Goal: Task Accomplishment & Management: Complete application form

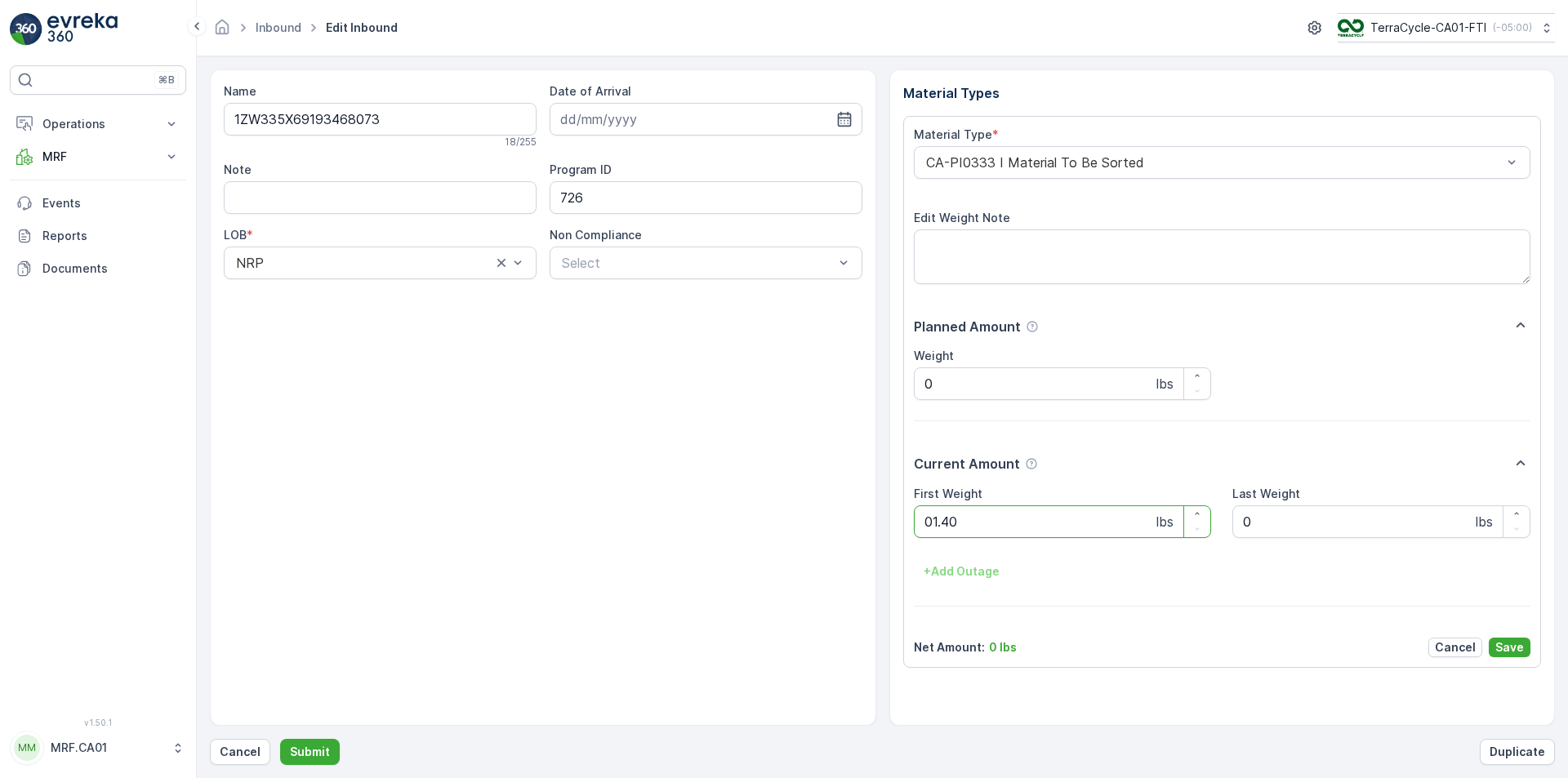
click at [281, 739] on button "Submit" at bounding box center [311, 752] width 60 height 26
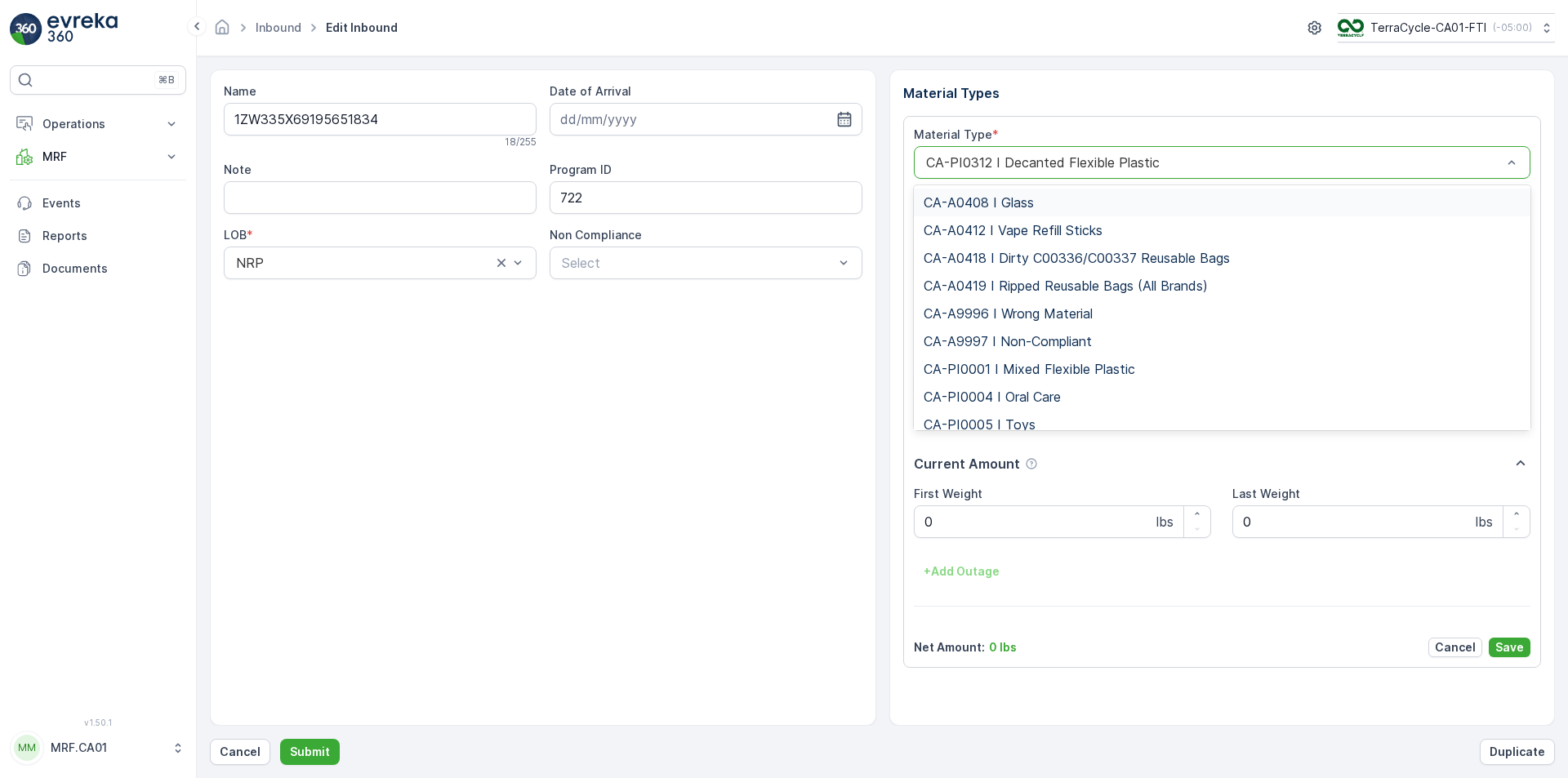
click at [1106, 153] on div "CA-PI0312 I Decanted Flexible Plastic" at bounding box center [1223, 163] width 617 height 33
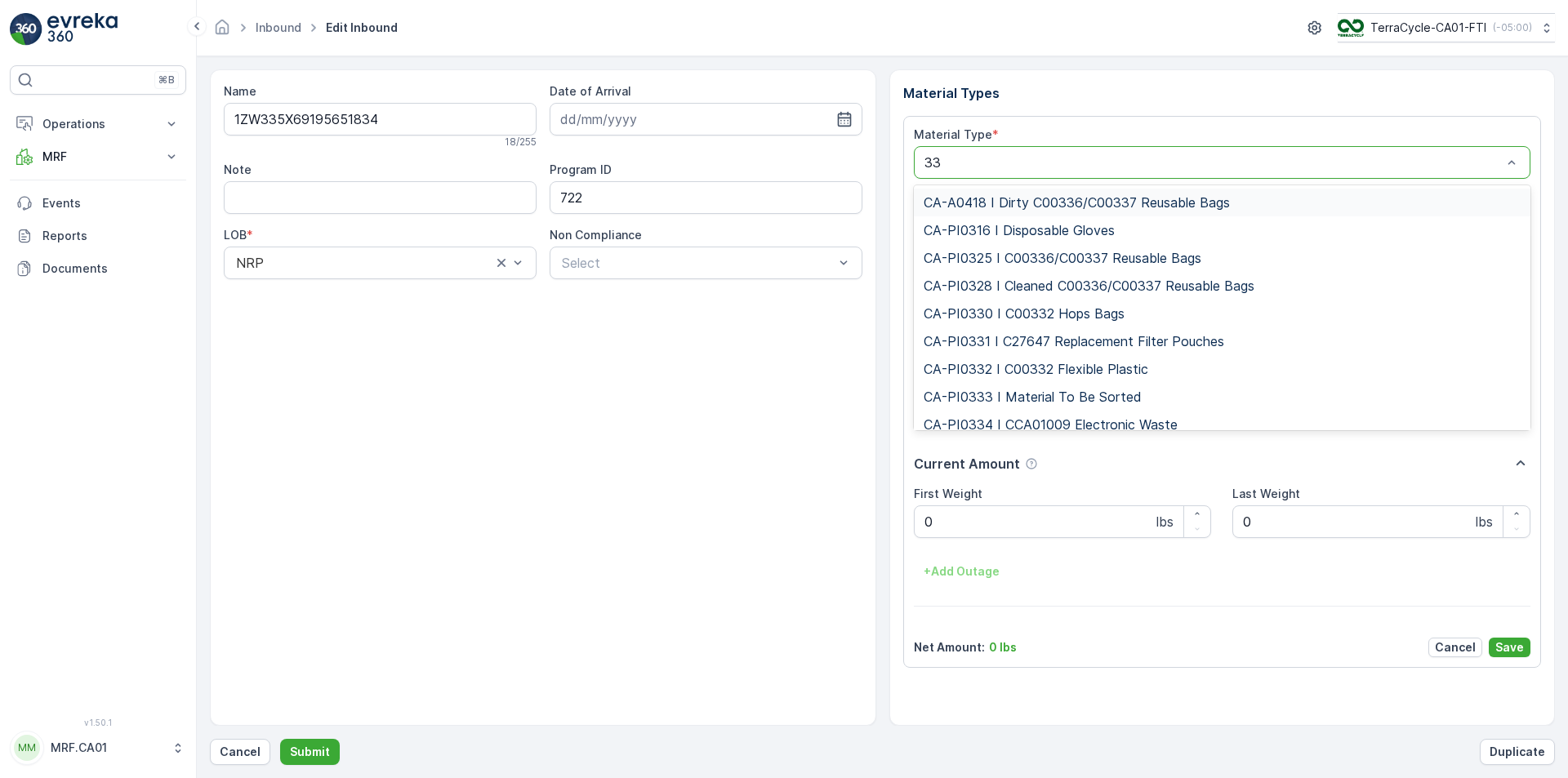
type input "333"
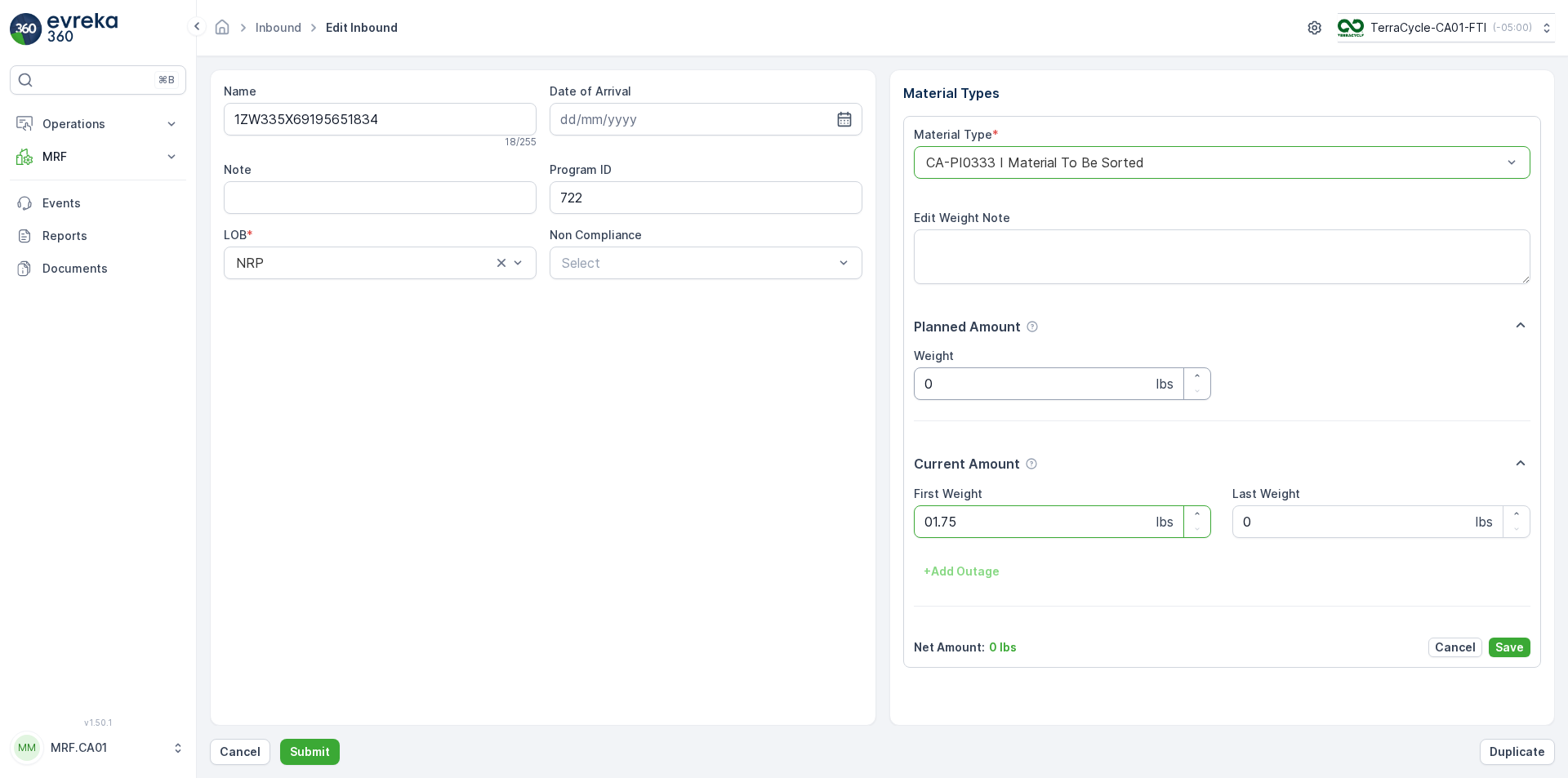
click at [281, 739] on button "Submit" at bounding box center [311, 752] width 60 height 26
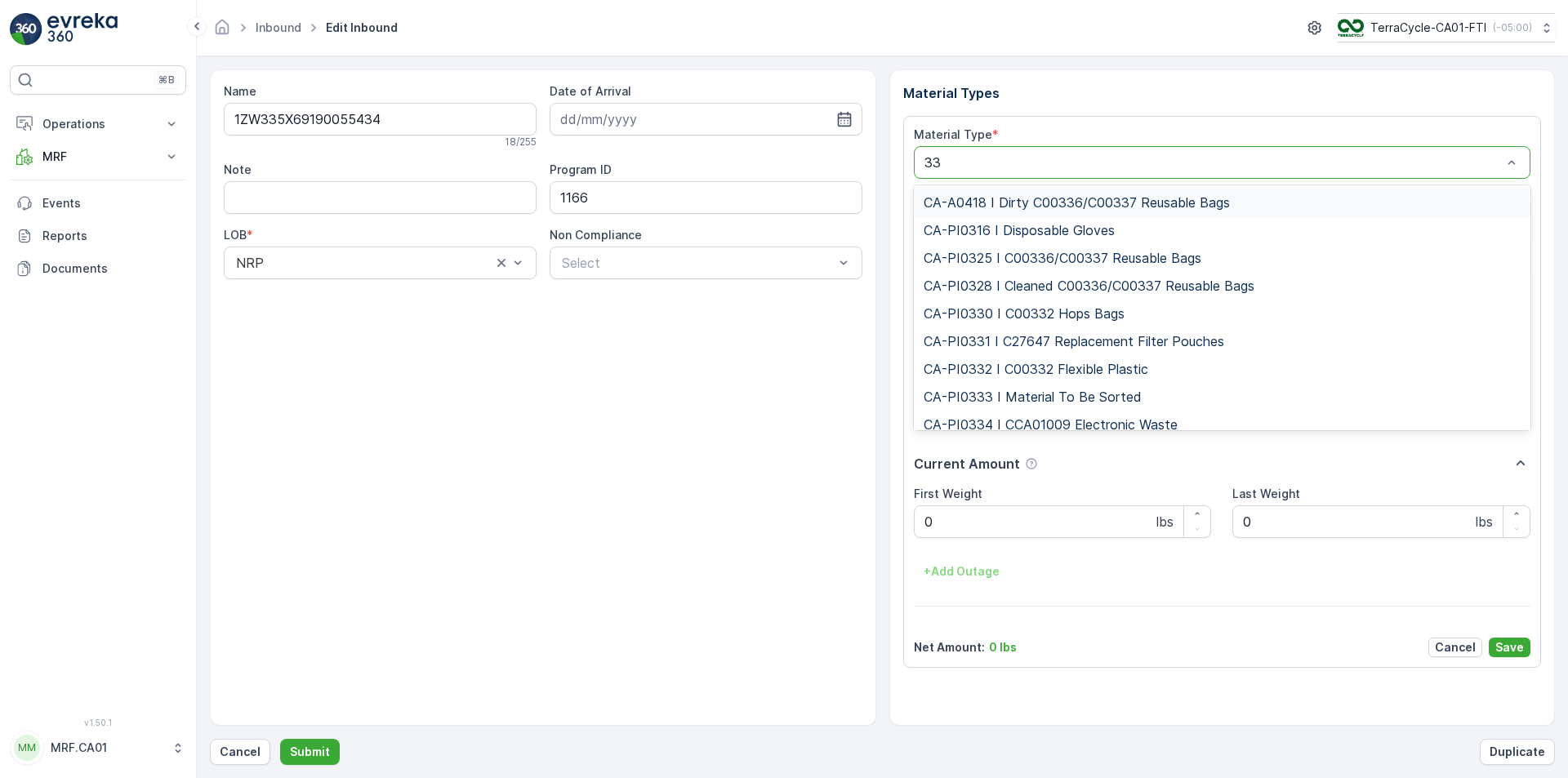
type input "333"
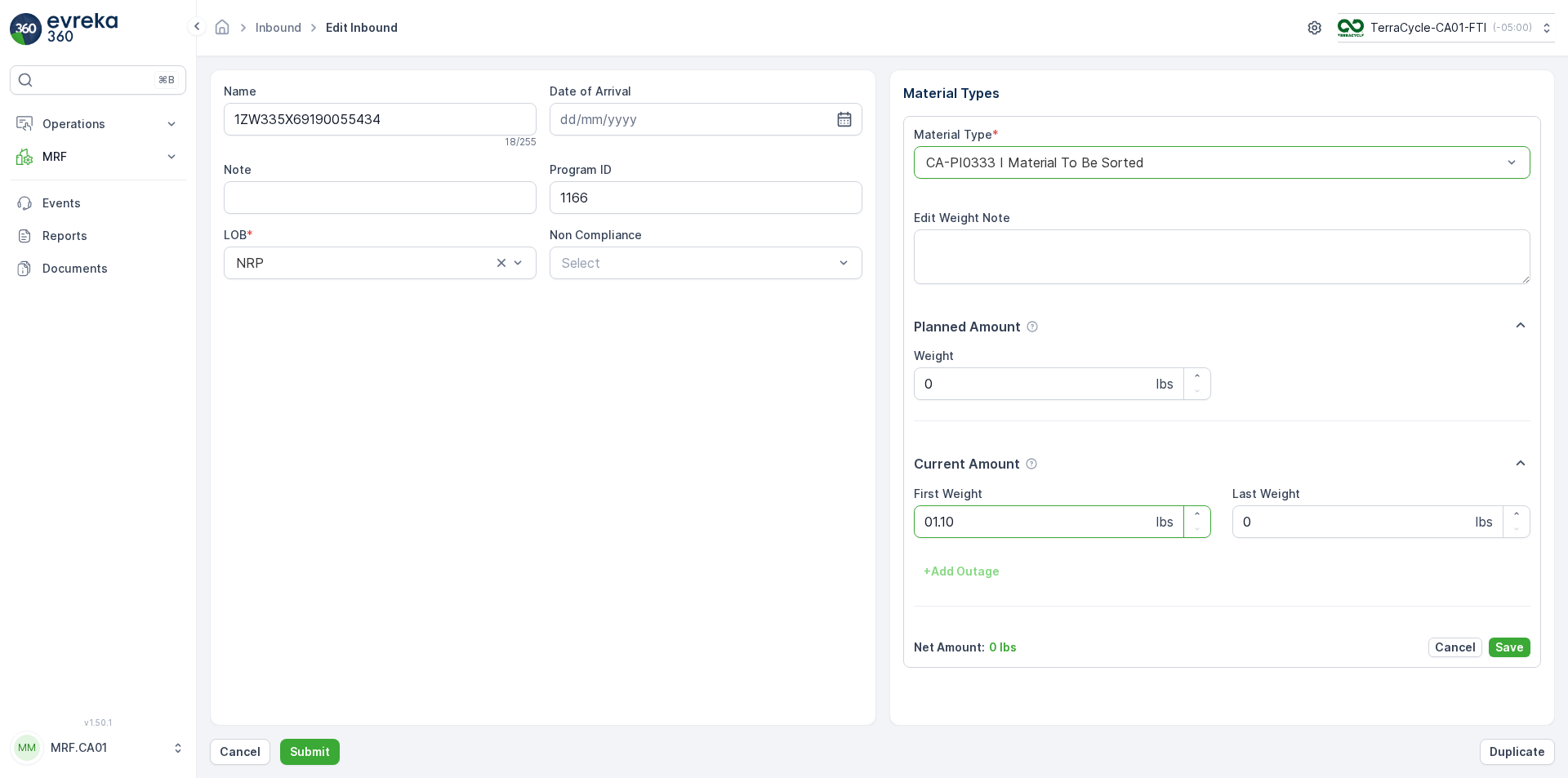
click at [281, 739] on button "Submit" at bounding box center [311, 752] width 60 height 26
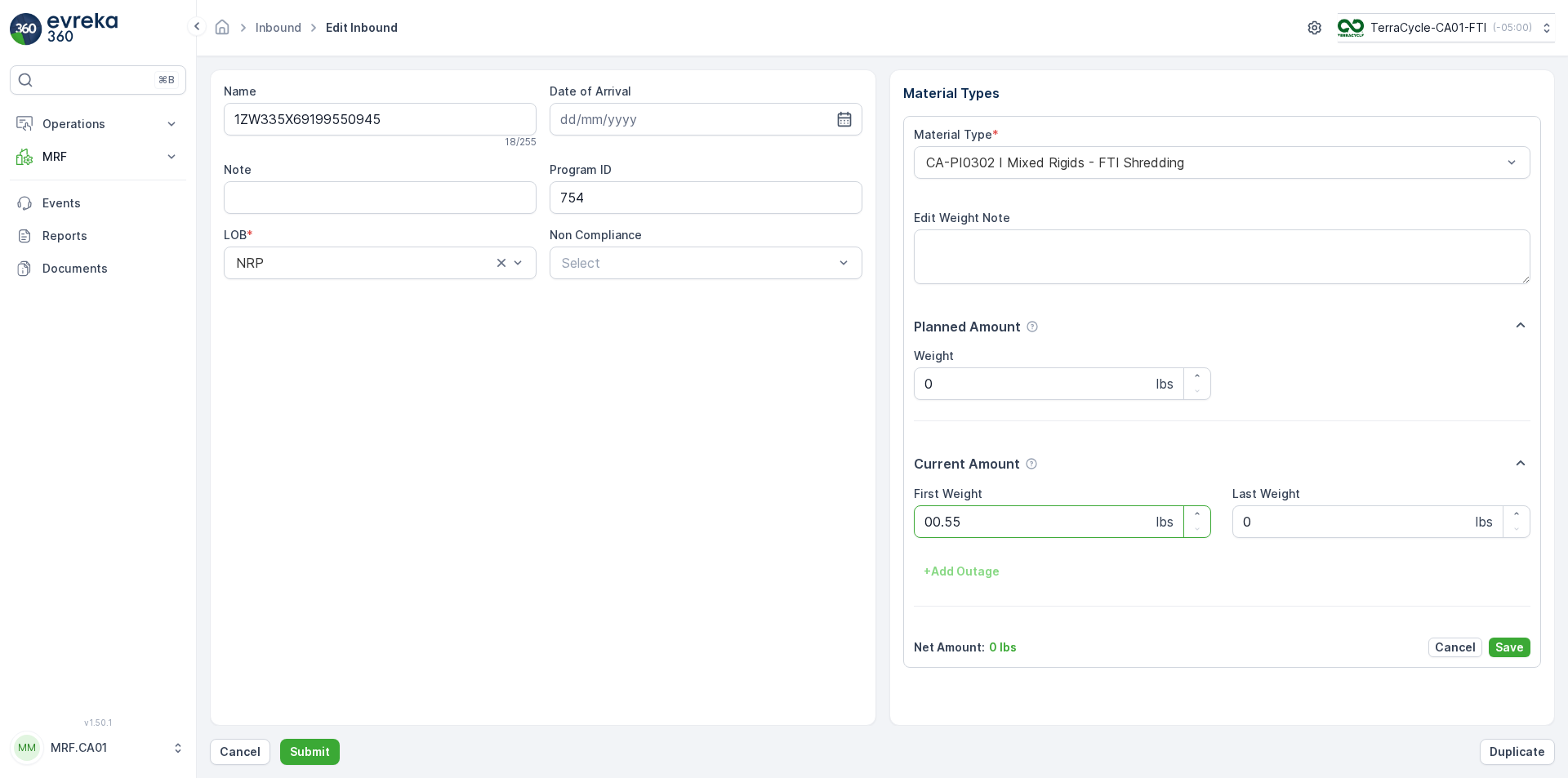
click at [281, 739] on button "Submit" at bounding box center [311, 752] width 60 height 26
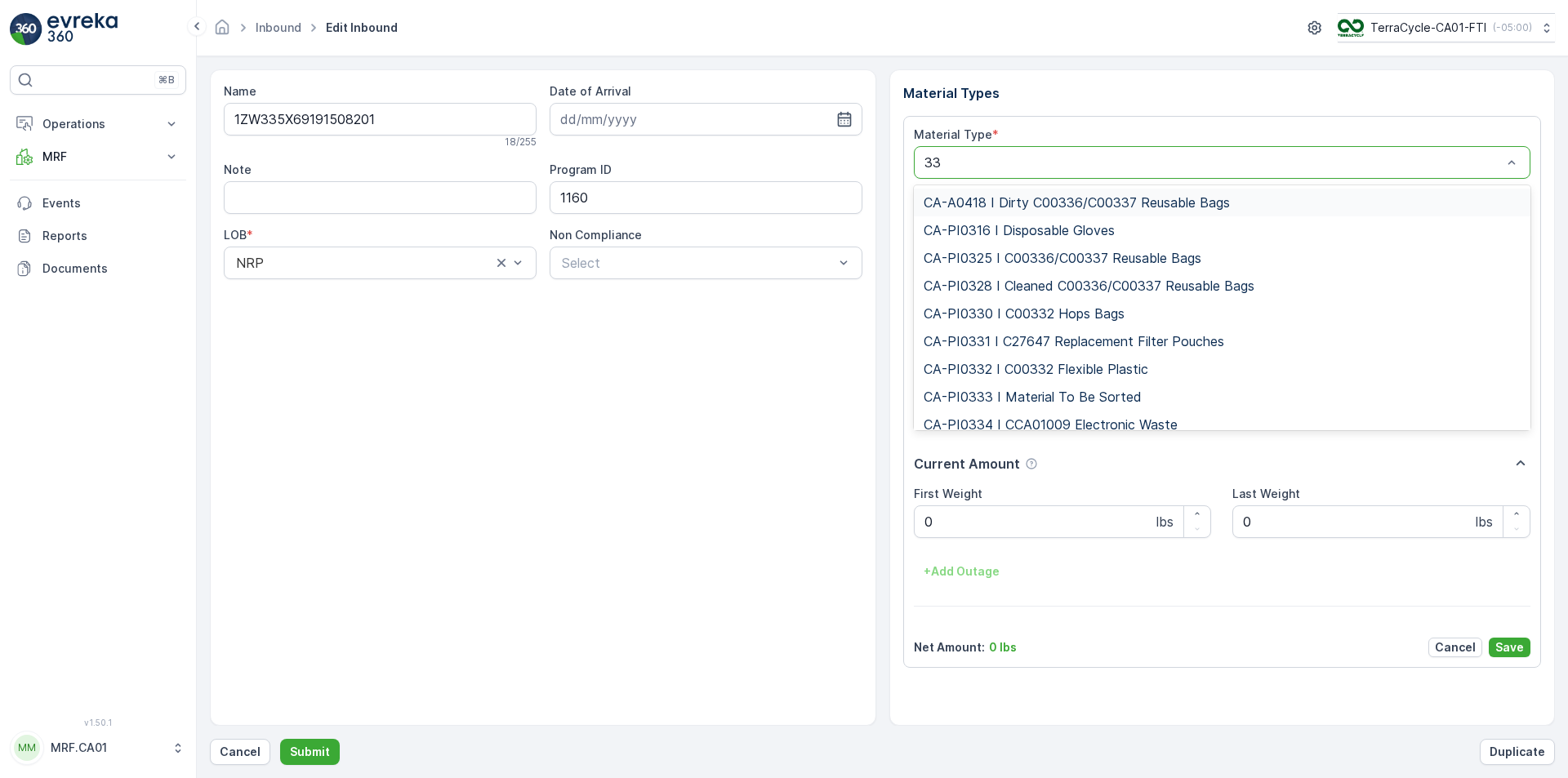
type input "333"
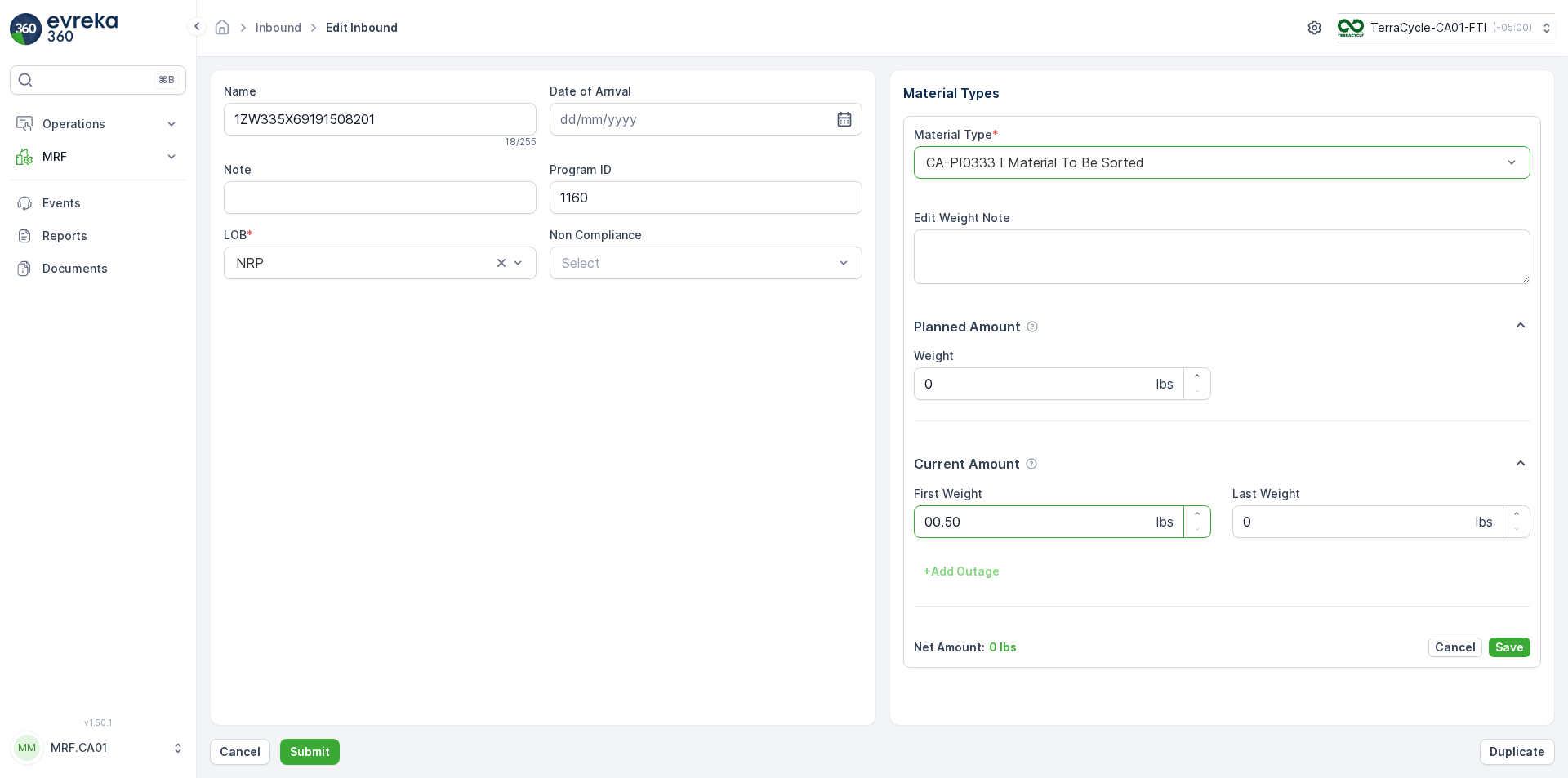
click at [281, 739] on button "Submit" at bounding box center [311, 752] width 60 height 26
click at [1023, 151] on div "CA-PI0004 I Oral Care" at bounding box center [1223, 163] width 617 height 33
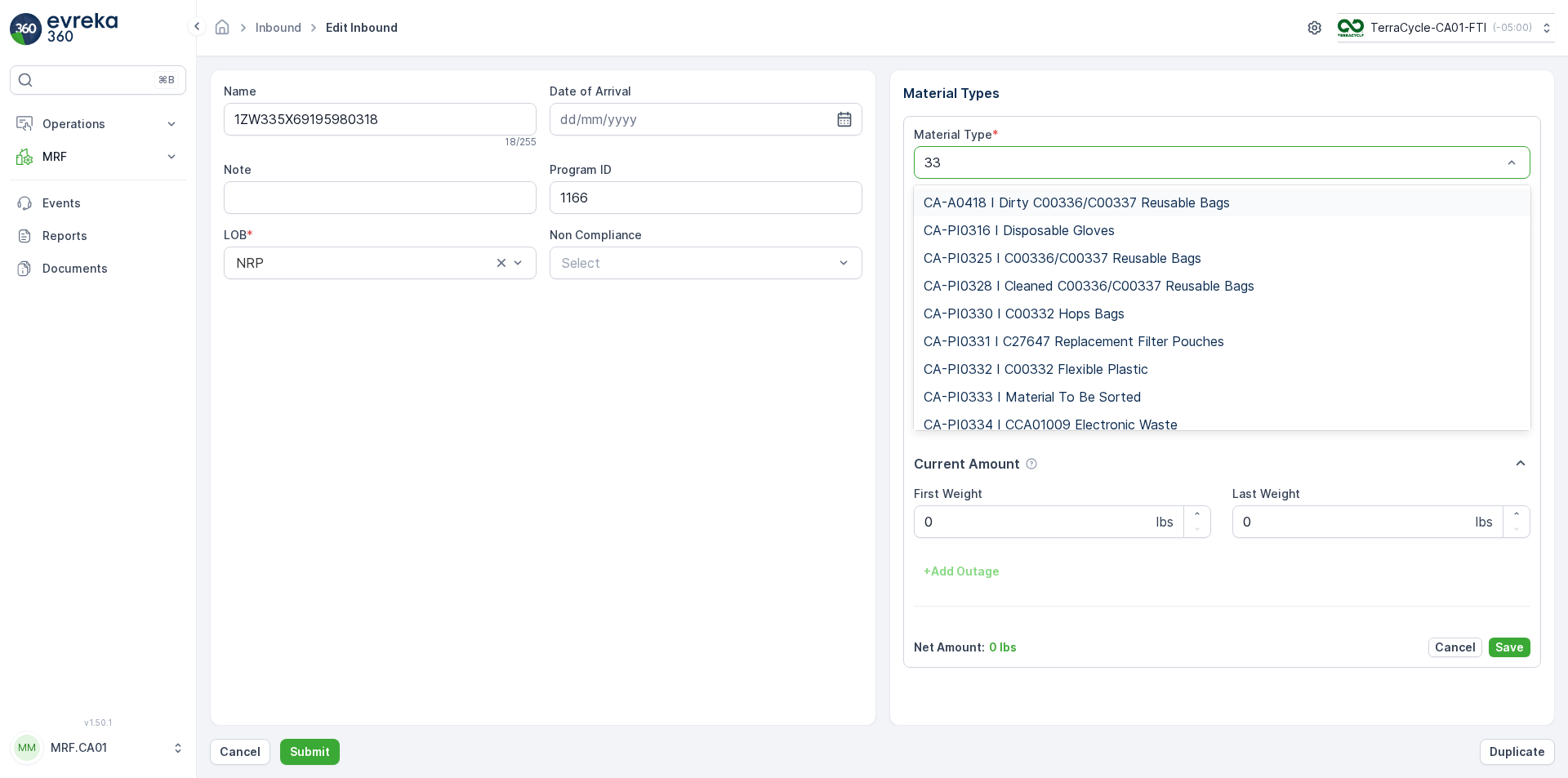
type input "333"
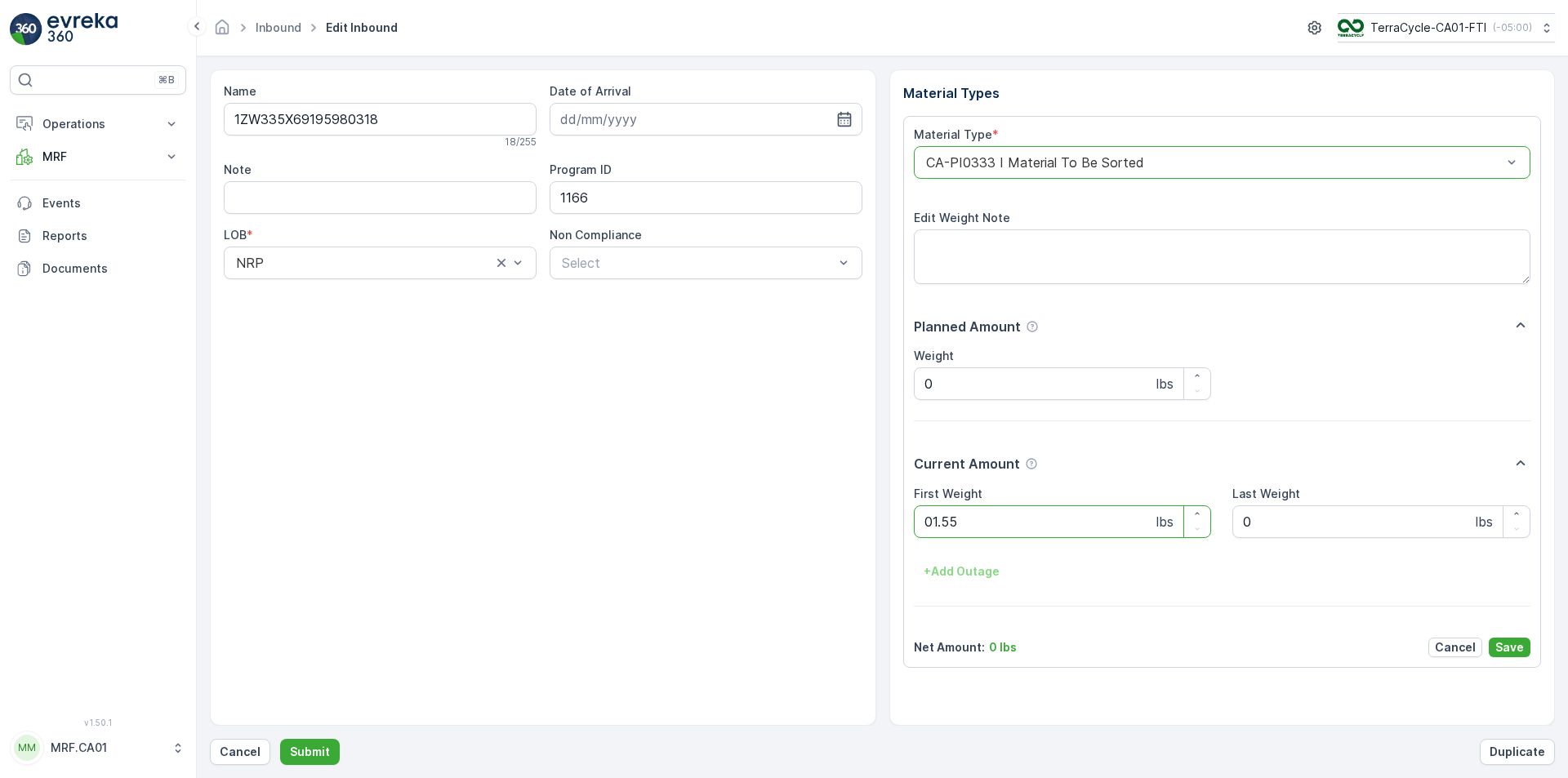
click at [281, 739] on button "Submit" at bounding box center [311, 752] width 60 height 26
